Goal: Navigation & Orientation: Find specific page/section

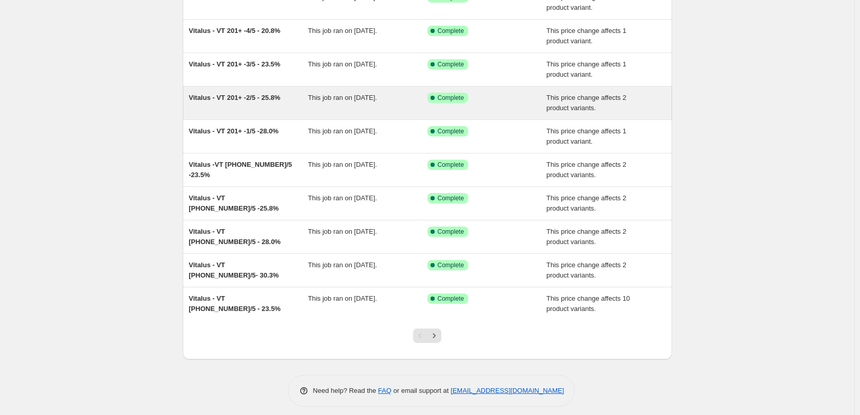
scroll to position [115, 0]
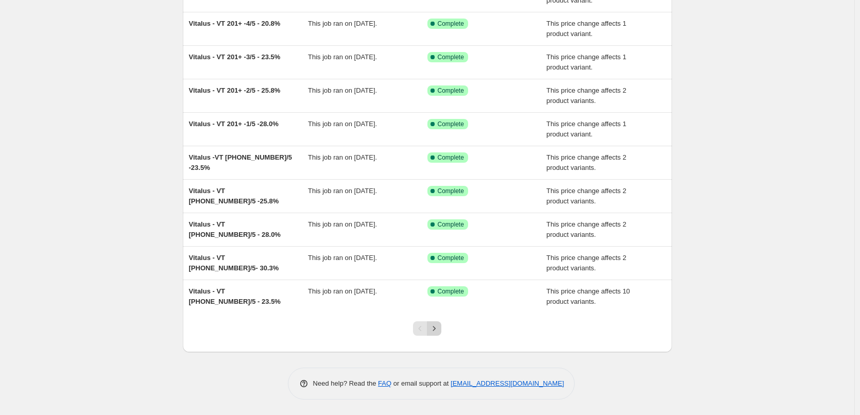
click at [438, 327] on icon "Next" at bounding box center [434, 328] width 10 height 10
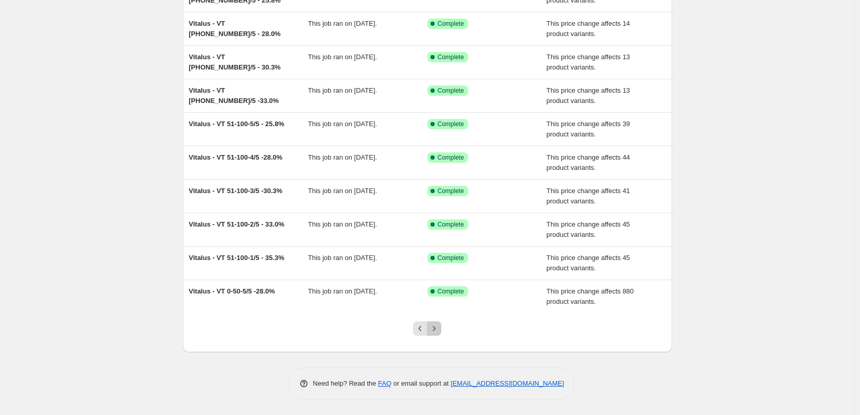
click at [439, 331] on icon "Next" at bounding box center [434, 328] width 10 height 10
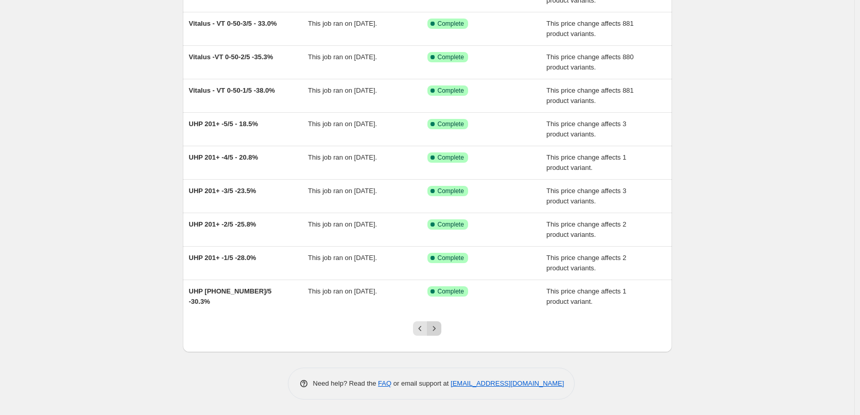
click at [439, 335] on button "Next" at bounding box center [434, 328] width 14 height 14
click at [437, 325] on icon "Next" at bounding box center [434, 328] width 10 height 10
click at [439, 328] on icon "Next" at bounding box center [434, 328] width 10 height 10
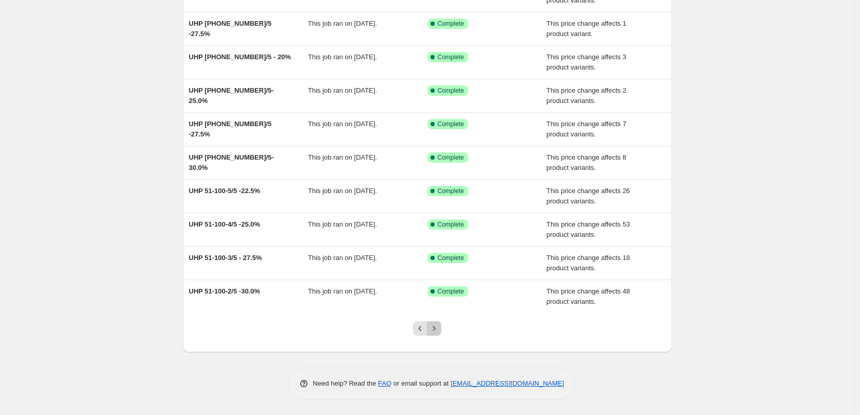
click at [439, 326] on icon "Next" at bounding box center [434, 328] width 10 height 10
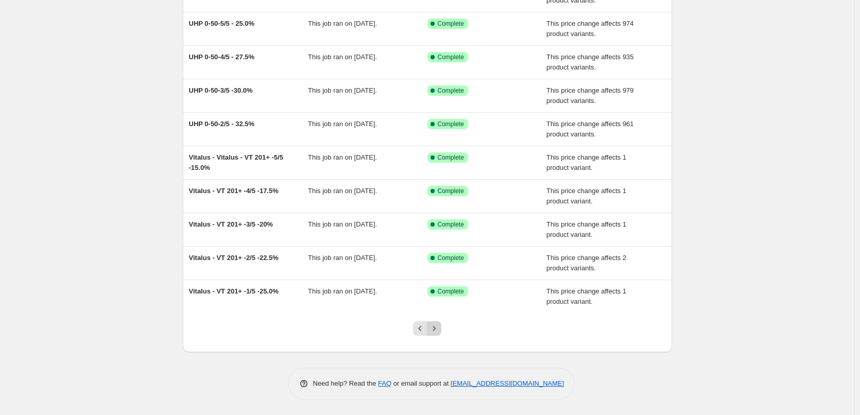
click at [439, 329] on icon "Next" at bounding box center [434, 328] width 10 height 10
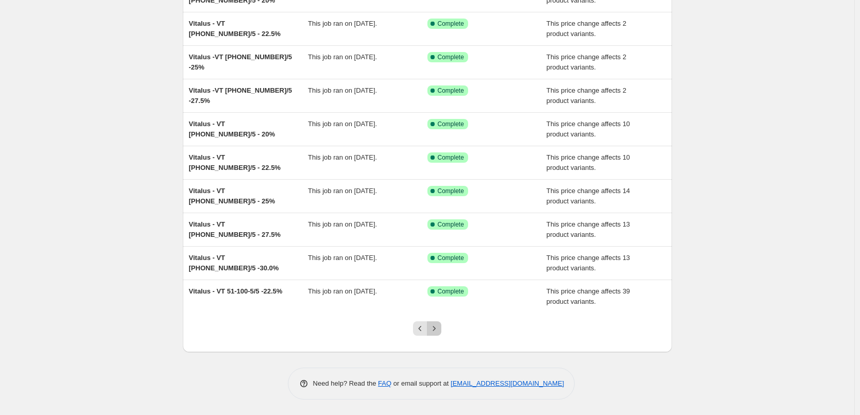
click at [438, 330] on icon "Next" at bounding box center [434, 328] width 10 height 10
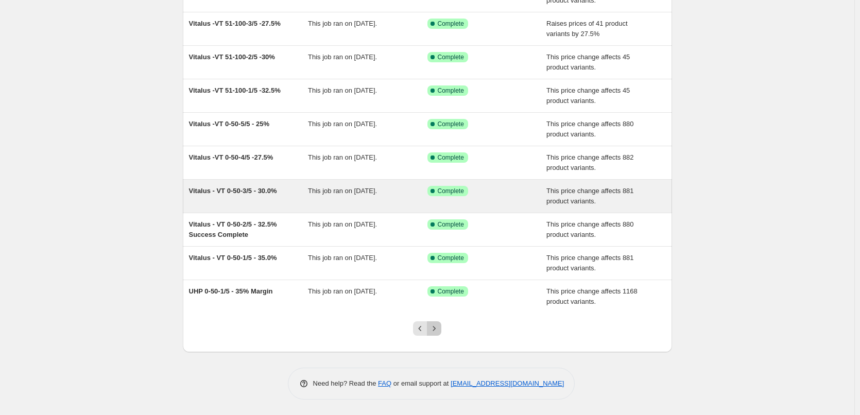
click at [441, 326] on button "Next" at bounding box center [434, 328] width 14 height 14
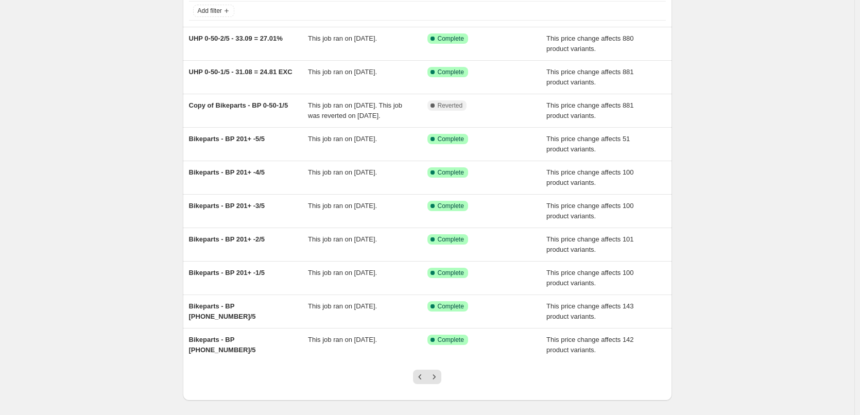
scroll to position [126, 0]
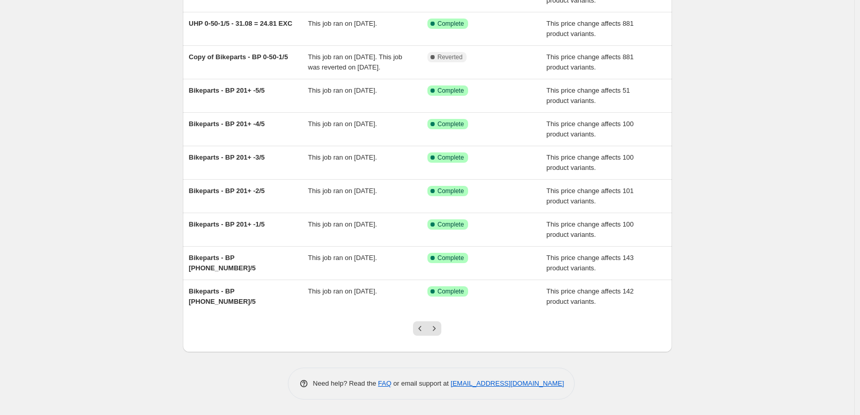
click at [441, 326] on button "Next" at bounding box center [434, 328] width 14 height 14
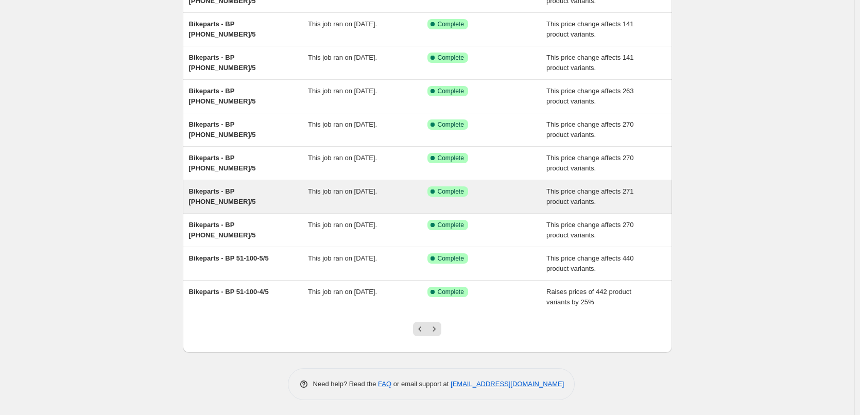
scroll to position [115, 0]
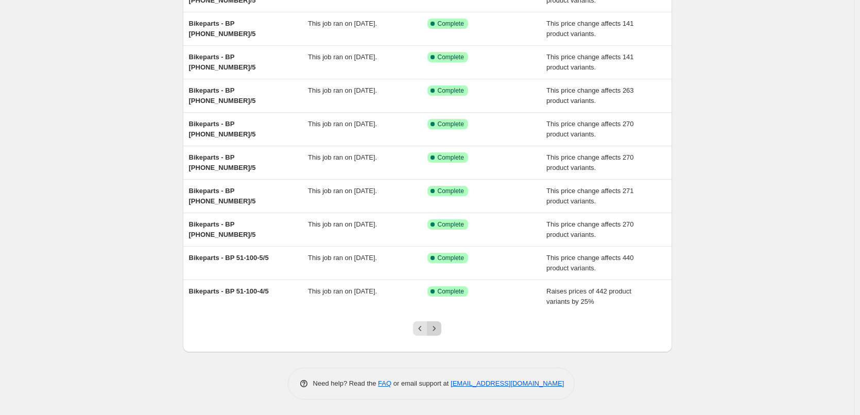
click at [439, 328] on icon "Next" at bounding box center [434, 328] width 10 height 10
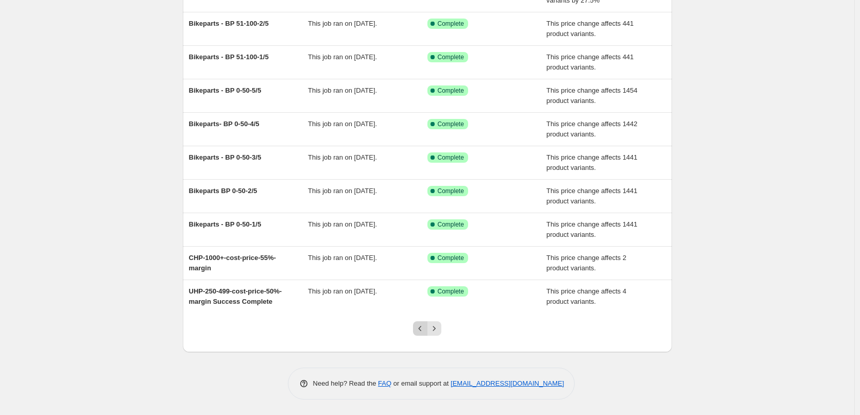
click at [422, 334] on button "Previous" at bounding box center [420, 328] width 14 height 14
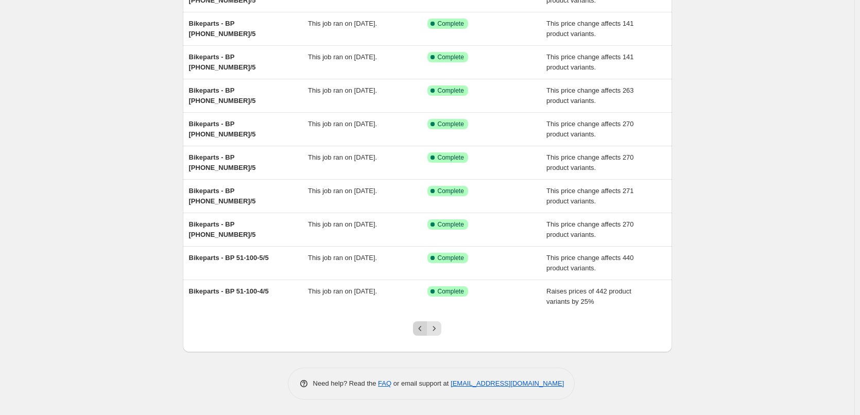
click at [425, 329] on icon "Previous" at bounding box center [420, 328] width 10 height 10
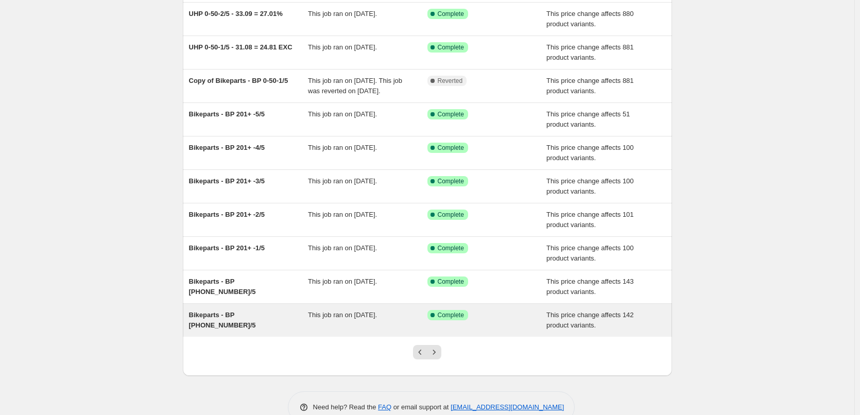
scroll to position [103, 0]
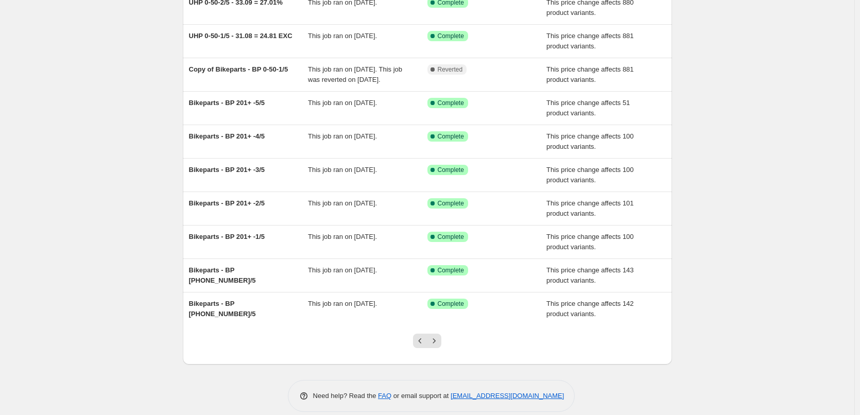
click at [421, 346] on icon "Previous" at bounding box center [420, 341] width 10 height 10
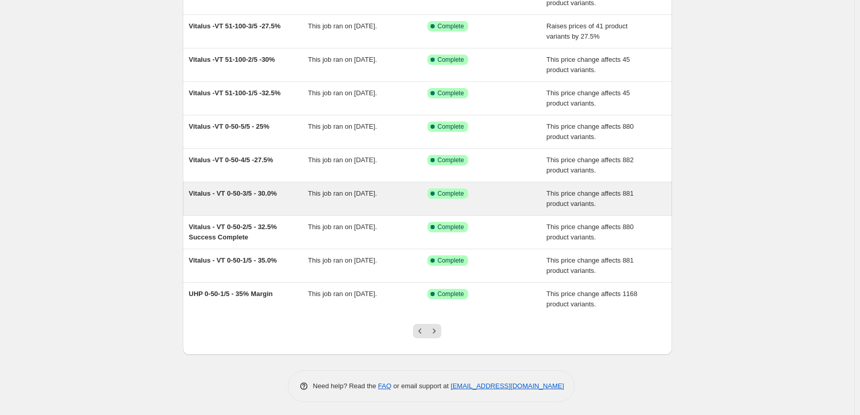
scroll to position [115, 0]
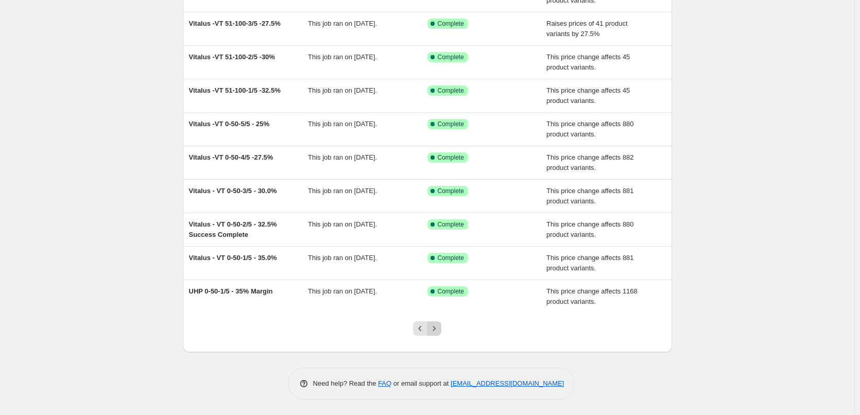
click at [435, 329] on icon "Next" at bounding box center [434, 328] width 10 height 10
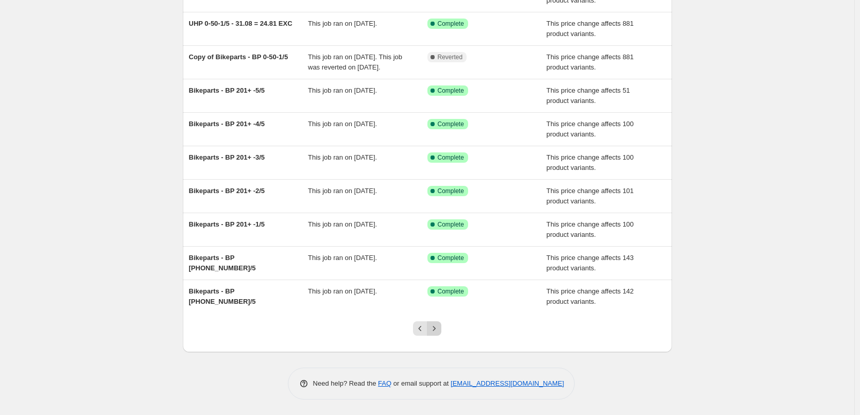
click at [437, 331] on icon "Next" at bounding box center [434, 328] width 10 height 10
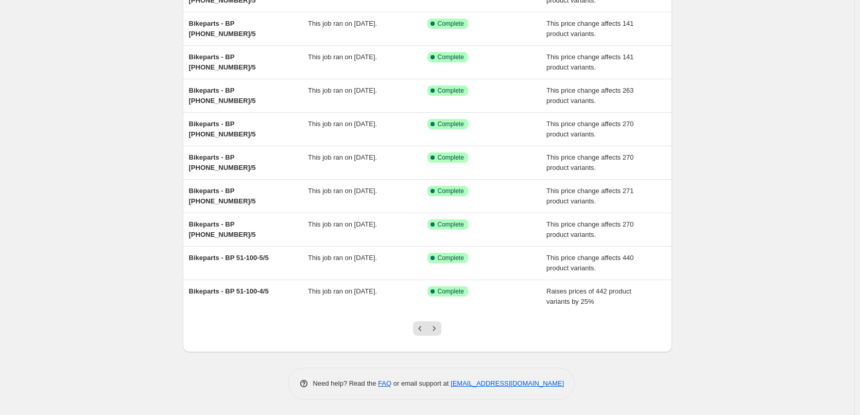
click at [437, 331] on icon "Next" at bounding box center [434, 328] width 10 height 10
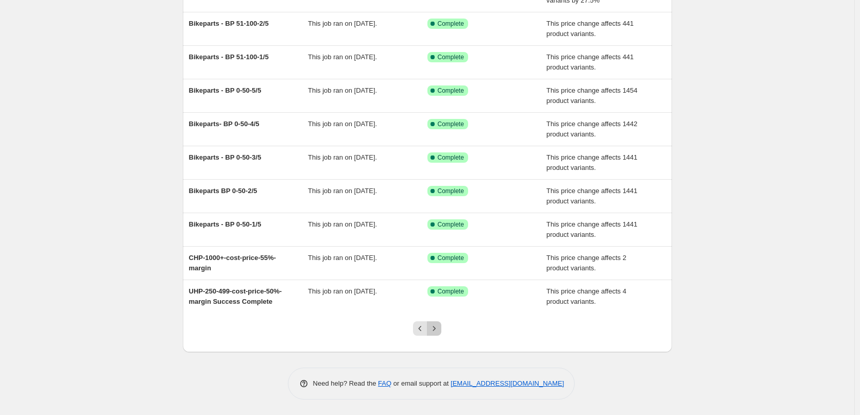
click at [436, 329] on icon "Next" at bounding box center [434, 328] width 10 height 10
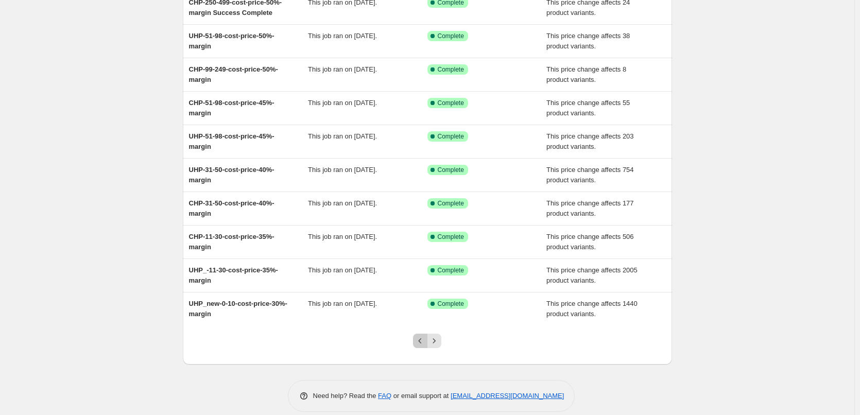
click at [420, 340] on icon "Previous" at bounding box center [420, 341] width 10 height 10
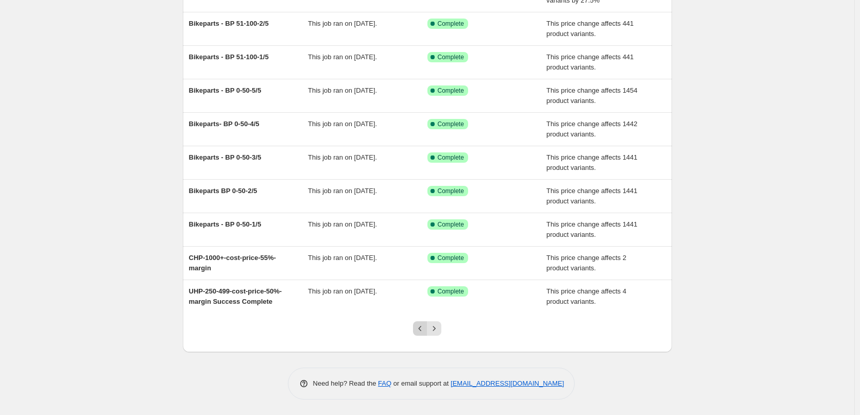
click at [422, 332] on icon "Previous" at bounding box center [420, 328] width 10 height 10
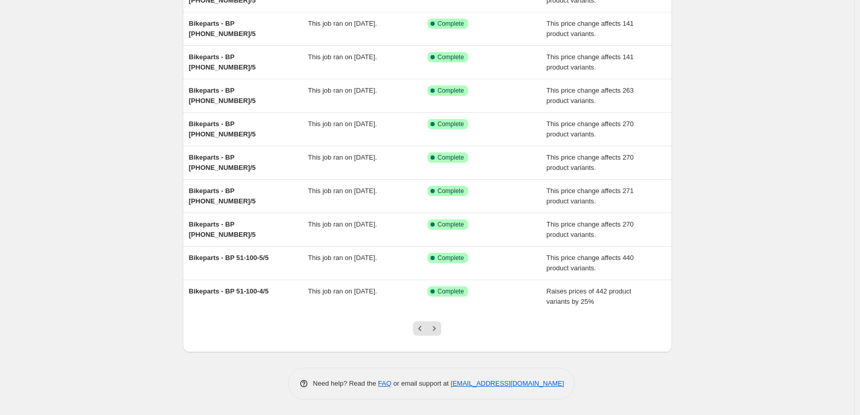
click at [422, 332] on icon "Previous" at bounding box center [420, 328] width 10 height 10
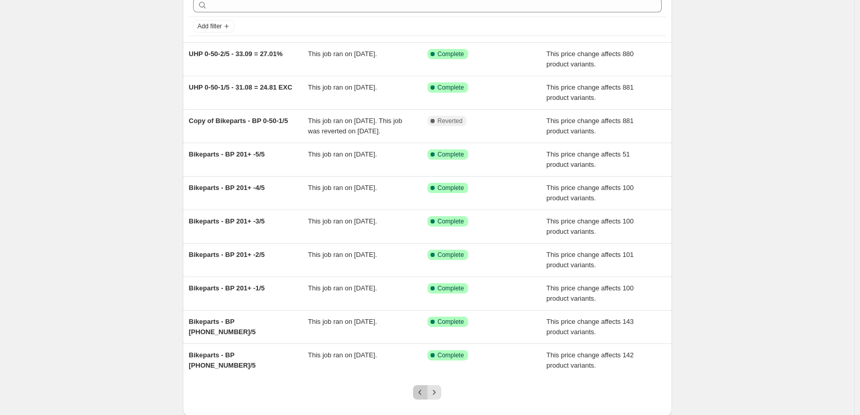
click at [425, 398] on icon "Previous" at bounding box center [420, 392] width 10 height 10
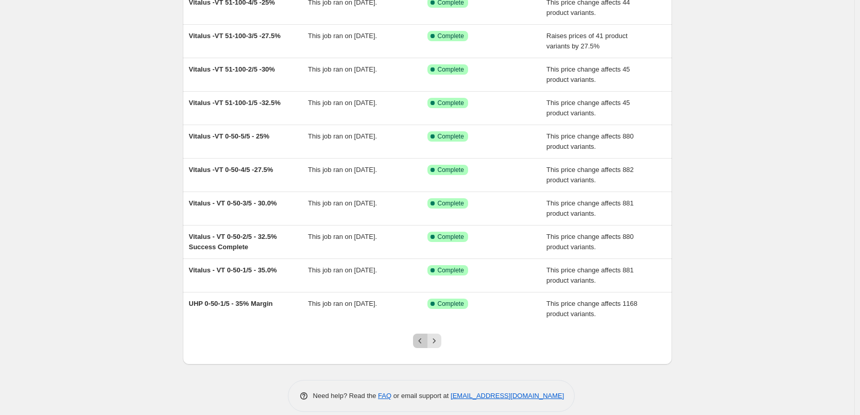
click at [419, 339] on icon "Previous" at bounding box center [420, 341] width 10 height 10
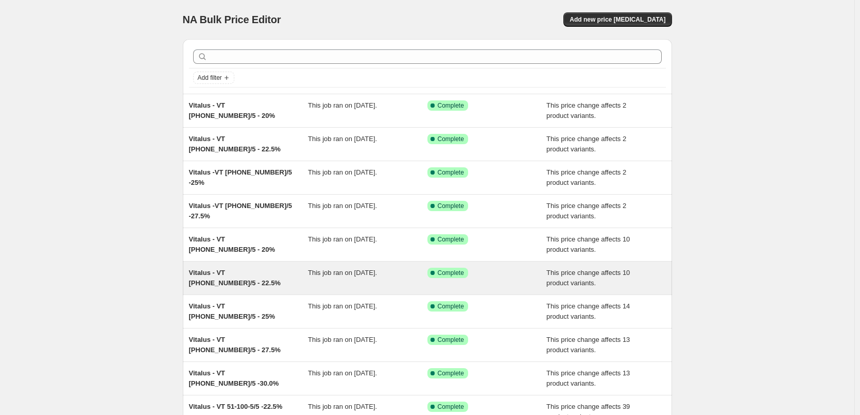
scroll to position [52, 0]
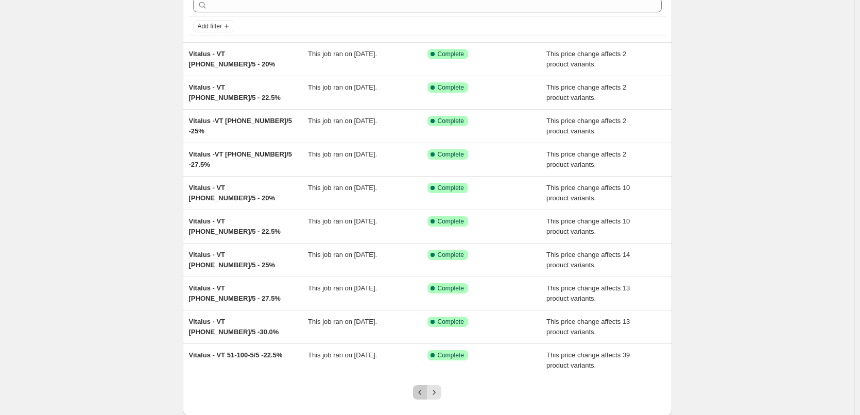
click at [423, 390] on icon "Previous" at bounding box center [420, 392] width 10 height 10
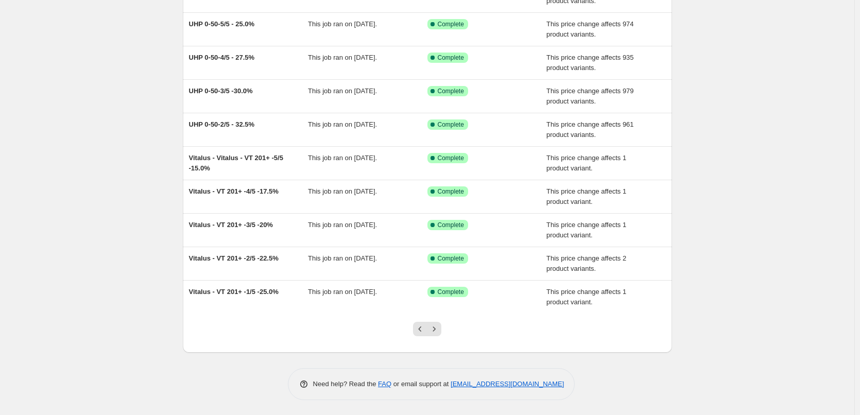
scroll to position [115, 0]
click at [425, 322] on button "Previous" at bounding box center [420, 328] width 14 height 14
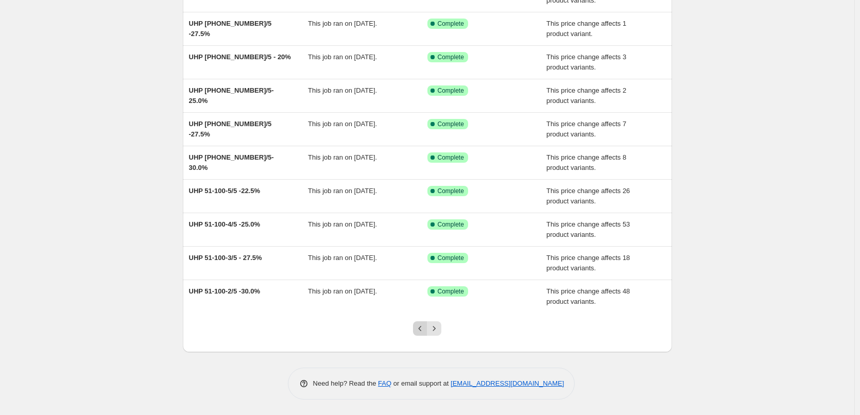
click at [420, 327] on icon "Previous" at bounding box center [420, 328] width 10 height 10
click at [422, 332] on icon "Previous" at bounding box center [420, 328] width 10 height 10
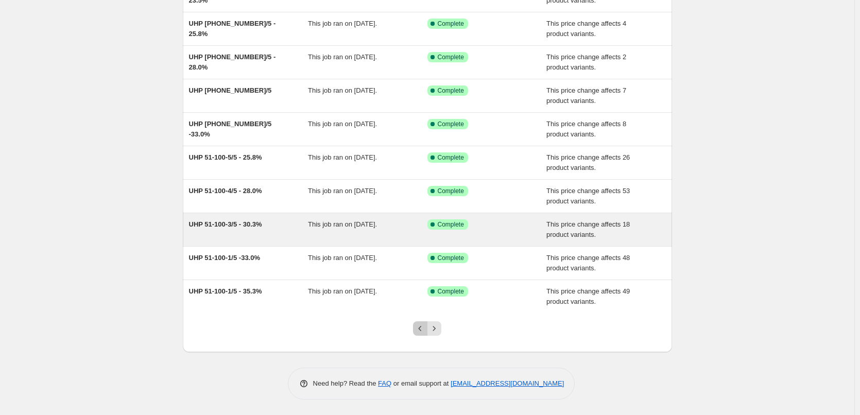
click at [423, 332] on icon "Previous" at bounding box center [420, 328] width 10 height 10
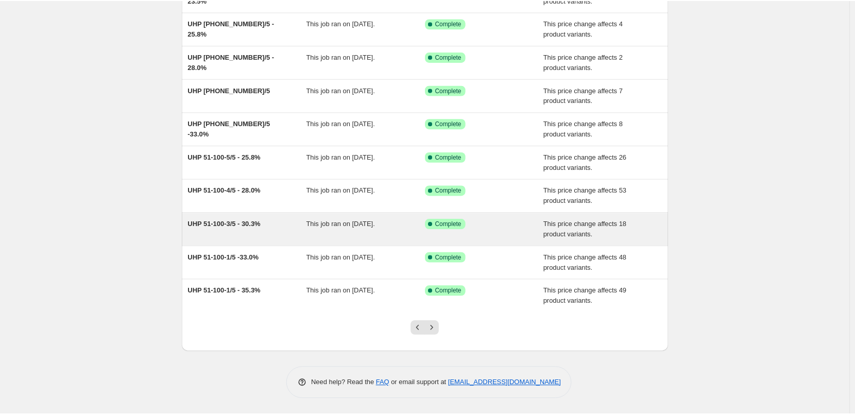
scroll to position [0, 0]
